Goal: Task Accomplishment & Management: Manage account settings

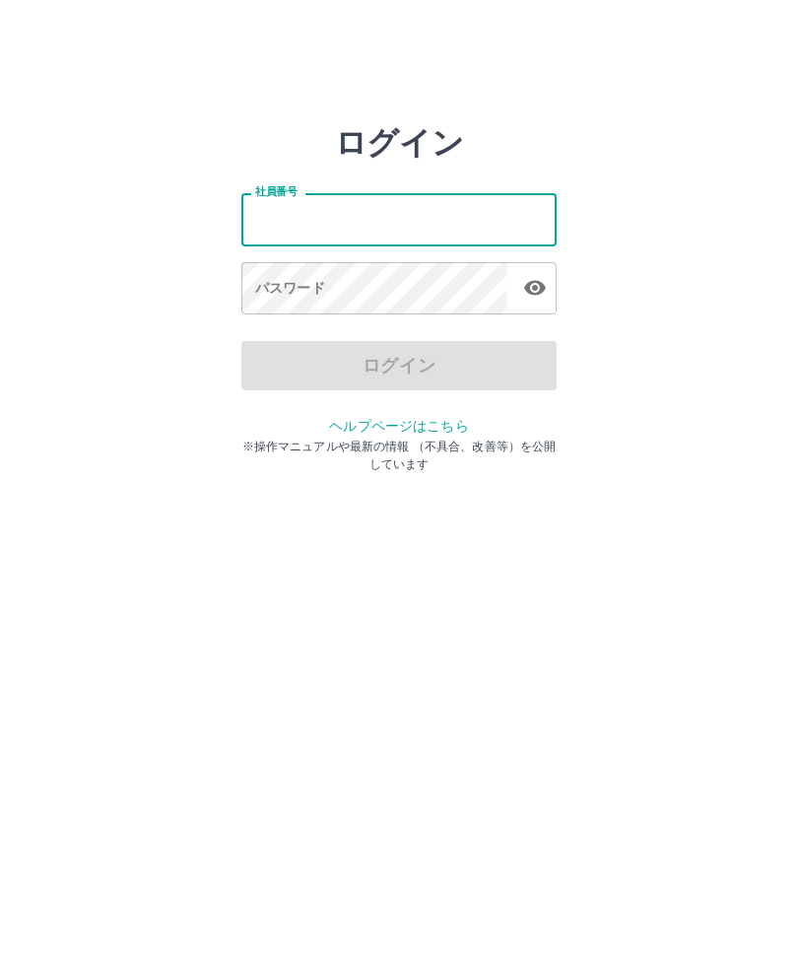
type input "*******"
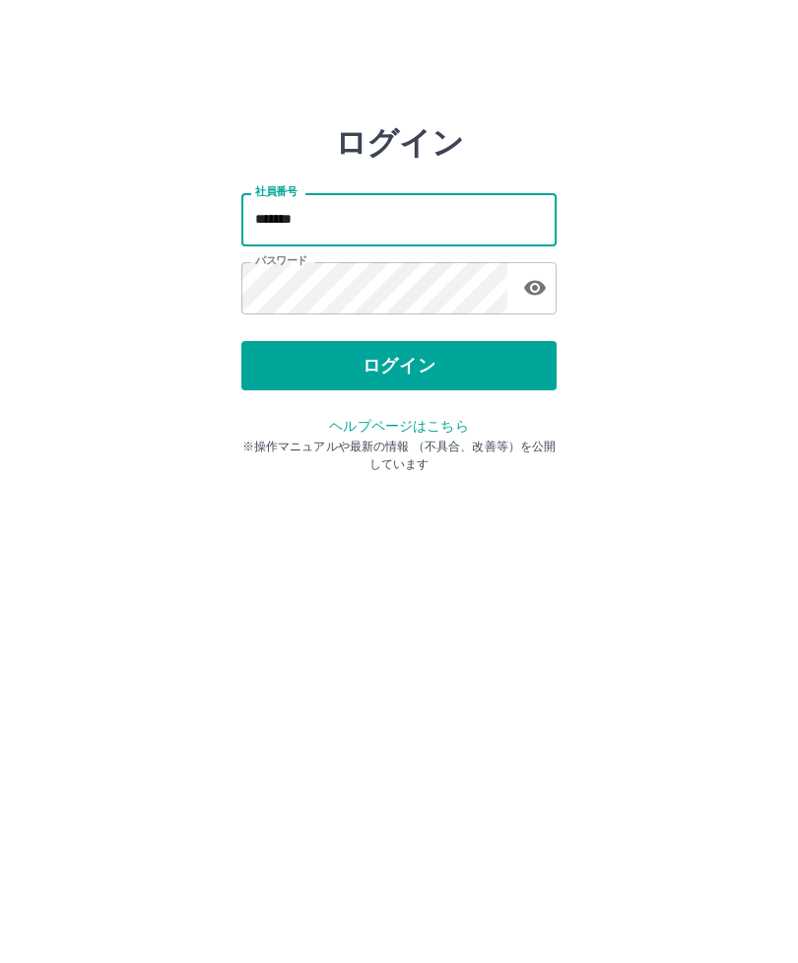
click at [486, 365] on button "ログイン" at bounding box center [398, 365] width 315 height 49
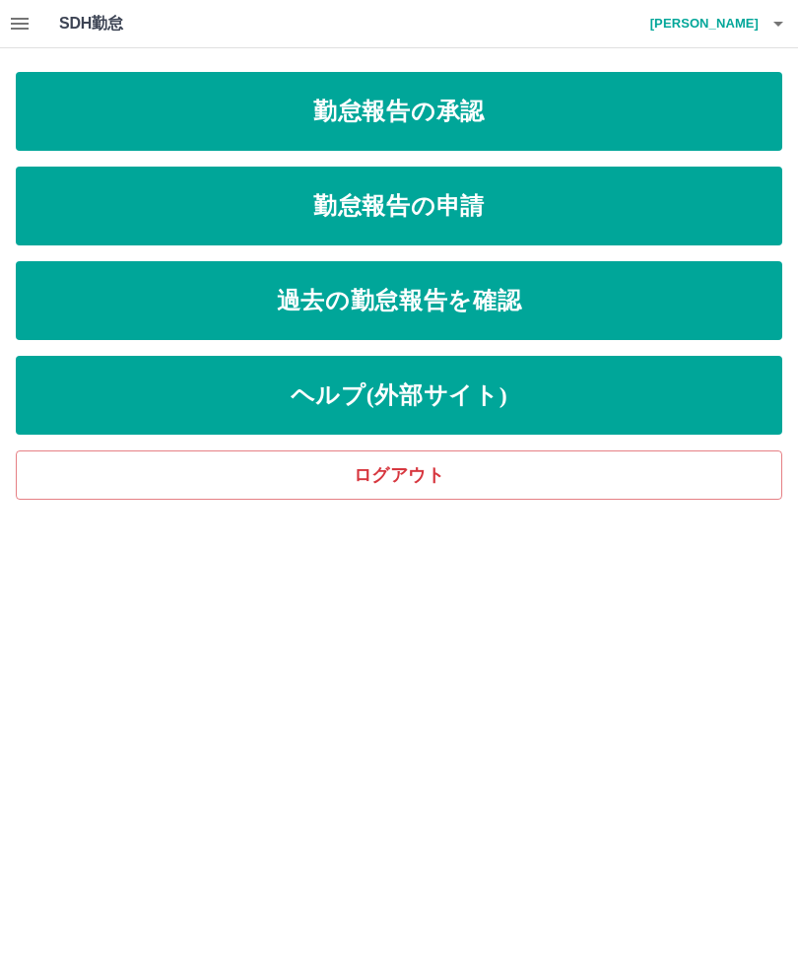
click at [454, 125] on link "勤怠報告の承認" at bounding box center [399, 111] width 767 height 79
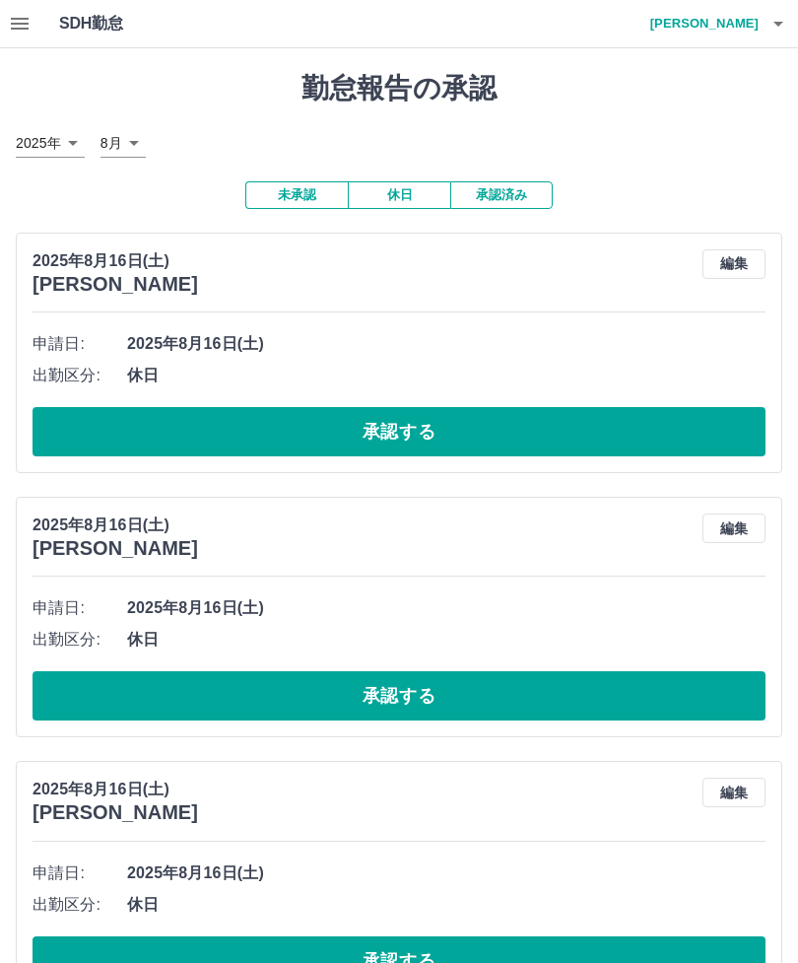
click at [638, 418] on button "承認する" at bounding box center [399, 431] width 733 height 49
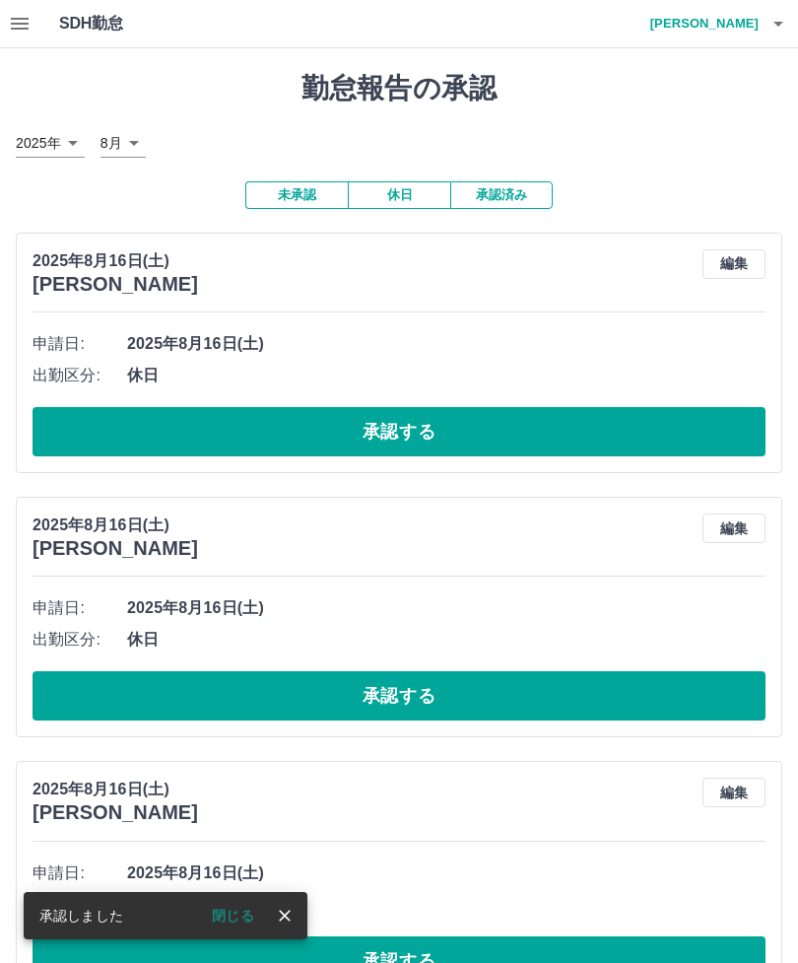
click at [589, 407] on button "承認する" at bounding box center [399, 431] width 733 height 49
click at [556, 423] on button "承認する" at bounding box center [399, 431] width 733 height 49
click at [602, 424] on button "承認する" at bounding box center [399, 431] width 733 height 49
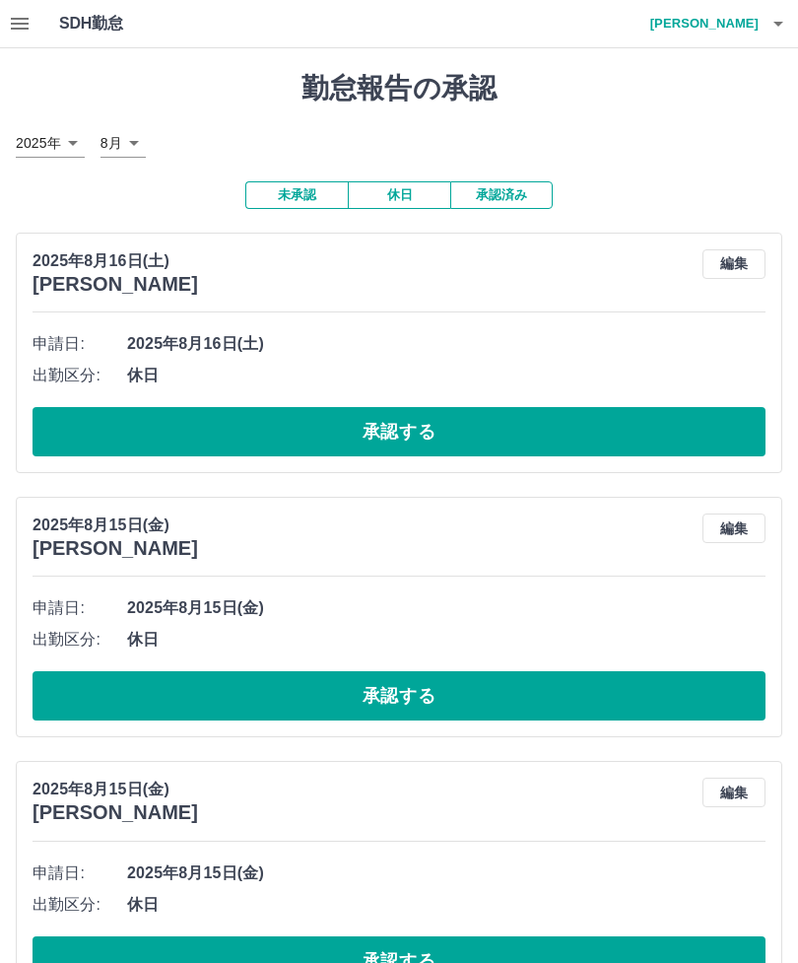
click at [616, 415] on button "承認する" at bounding box center [399, 431] width 733 height 49
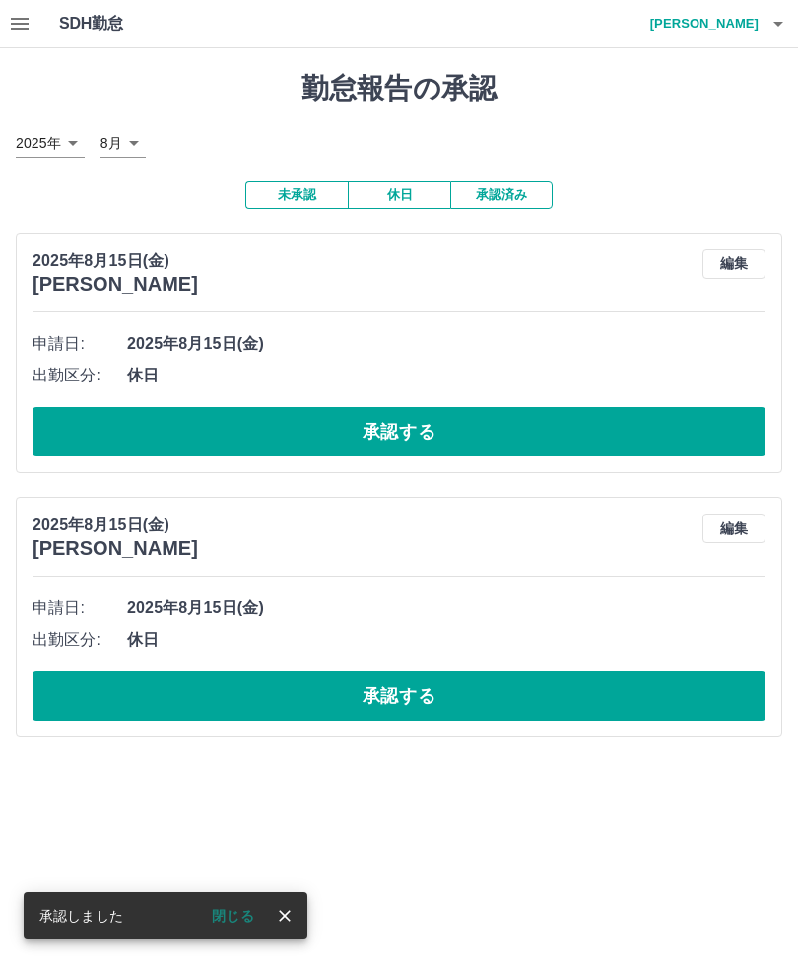
click at [609, 422] on button "承認する" at bounding box center [399, 431] width 733 height 49
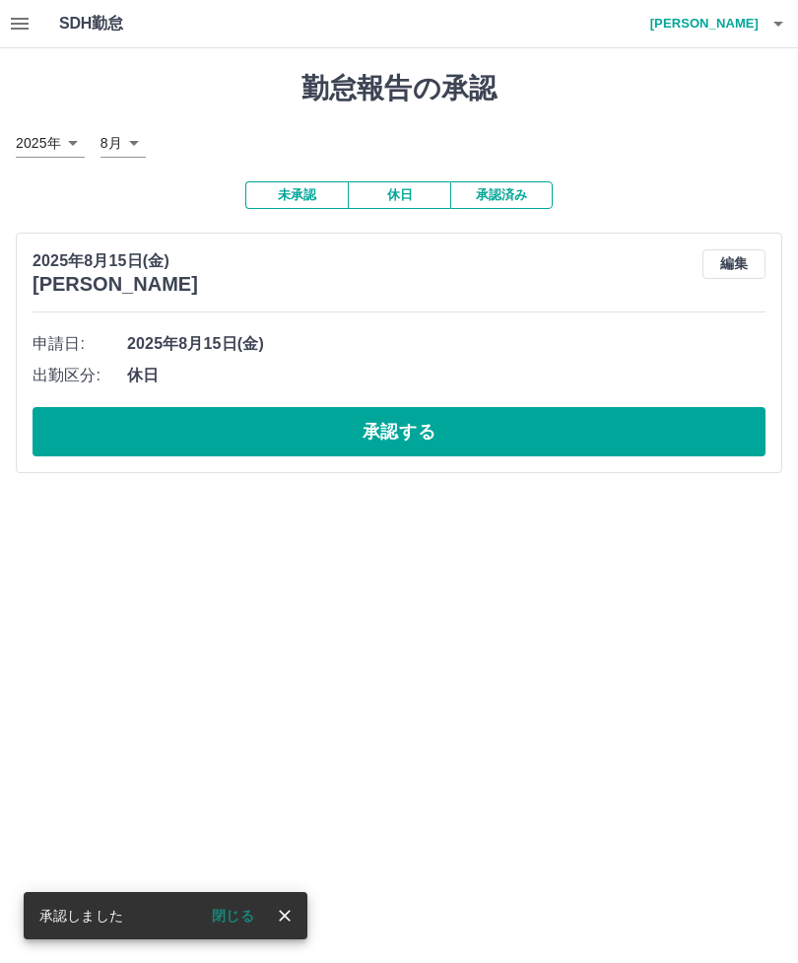
click at [608, 437] on button "承認する" at bounding box center [399, 431] width 733 height 49
